Goal: Information Seeking & Learning: Learn about a topic

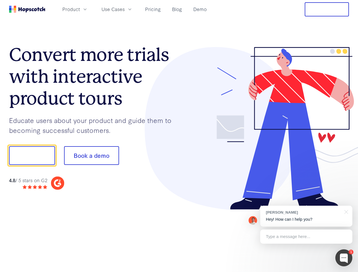
click at [179, 136] on div at bounding box center [264, 128] width 170 height 163
click at [80, 9] on span "Product" at bounding box center [71, 9] width 18 height 7
click at [125, 9] on span "Use Cases" at bounding box center [112, 9] width 23 height 7
click at [327, 9] on button "Free Trial" at bounding box center [326, 9] width 44 height 14
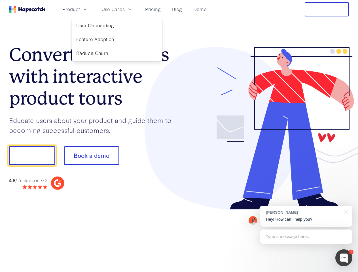
click at [32, 155] on button "Show me!" at bounding box center [32, 155] width 46 height 19
click at [91, 155] on button "Book a demo" at bounding box center [91, 155] width 55 height 19
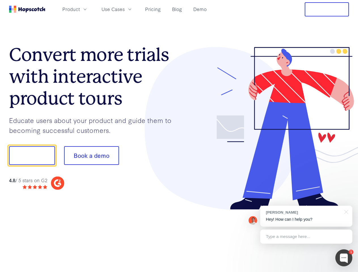
click at [344, 258] on div at bounding box center [343, 257] width 17 height 17
click at [306, 216] on div "[PERSON_NAME] Hey! How can I help you?" at bounding box center [306, 216] width 92 height 21
click at [345, 211] on div at bounding box center [299, 154] width 106 height 189
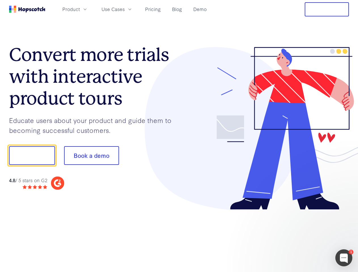
click at [306, 236] on div at bounding box center [299, 192] width 106 height 113
